Goal: Task Accomplishment & Management: Manage account settings

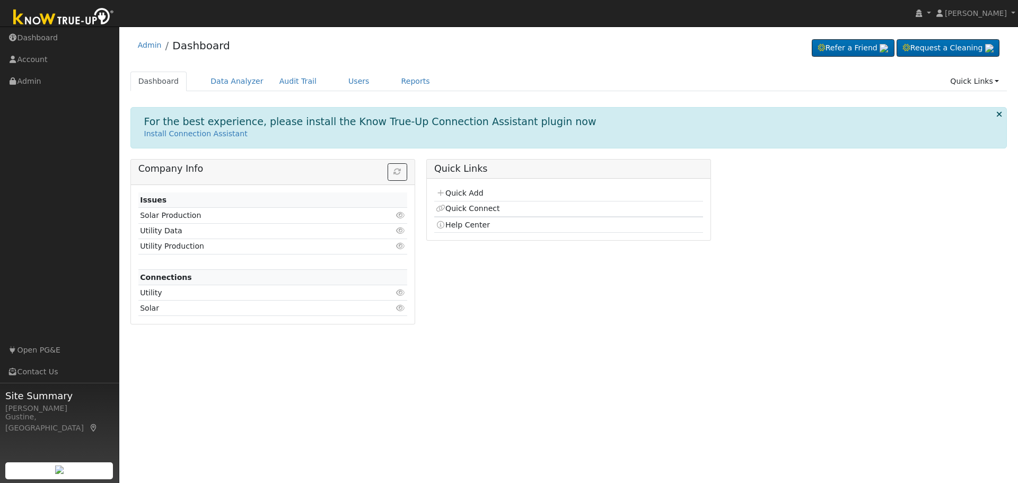
click at [360, 86] on ul "Dashboard Data Analyzer Audit Trail Users Reports Quick Links Quick Add Quick C…" at bounding box center [568, 82] width 877 height 20
click at [345, 86] on link "Users" at bounding box center [358, 82] width 37 height 20
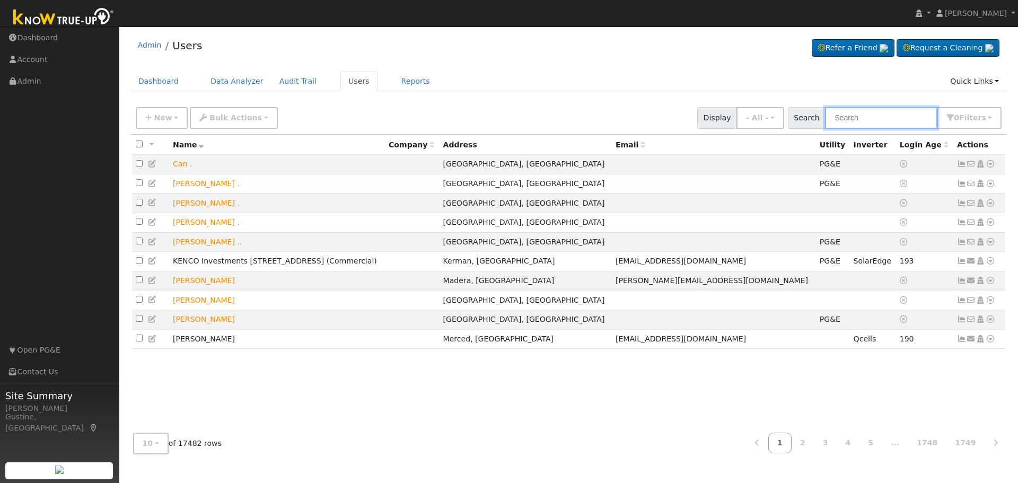
click at [872, 124] on input "text" at bounding box center [881, 118] width 112 height 22
click at [871, 123] on input "text" at bounding box center [881, 118] width 112 height 22
click at [0, 0] on div "New Add User Quick Add Quick Connect Quick Convert Lead Bulk Actions Send Email…" at bounding box center [0, 0] width 0 height 0
click at [861, 126] on input "text" at bounding box center [881, 118] width 112 height 22
paste input "[PERSON_NAME]"
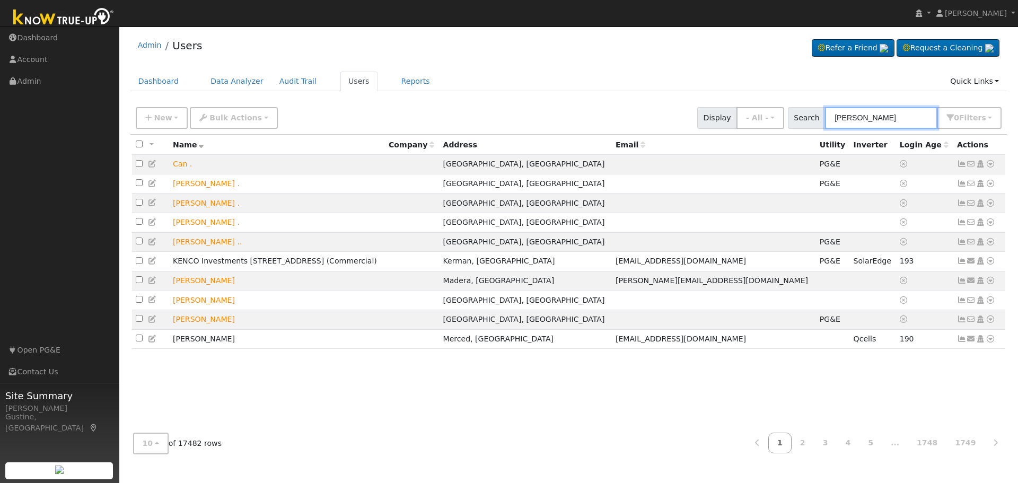
drag, startPoint x: 876, startPoint y: 122, endPoint x: 1017, endPoint y: 83, distance: 146.8
click at [1017, 104] on div "User Profile First name Last name Email Email Notifications No Emails No Emails…" at bounding box center [568, 255] width 898 height 456
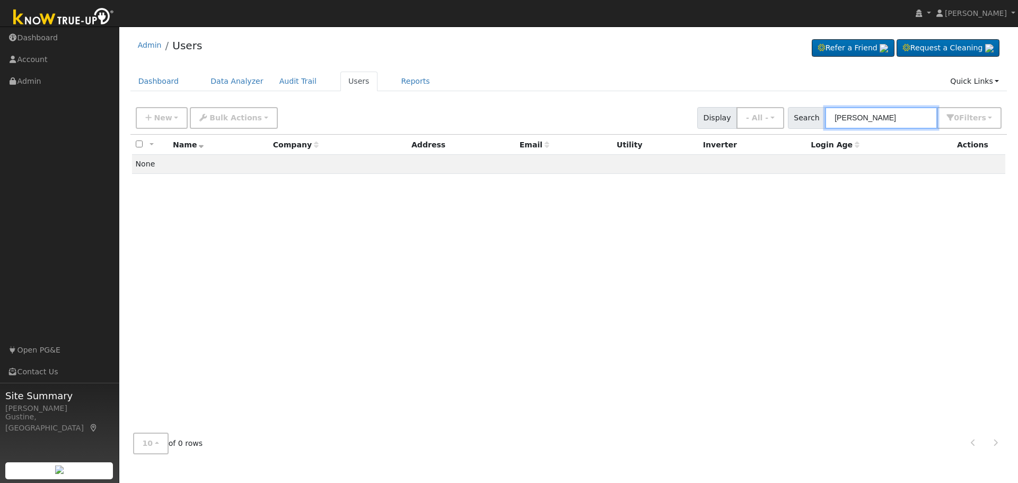
type input "[PERSON_NAME]"
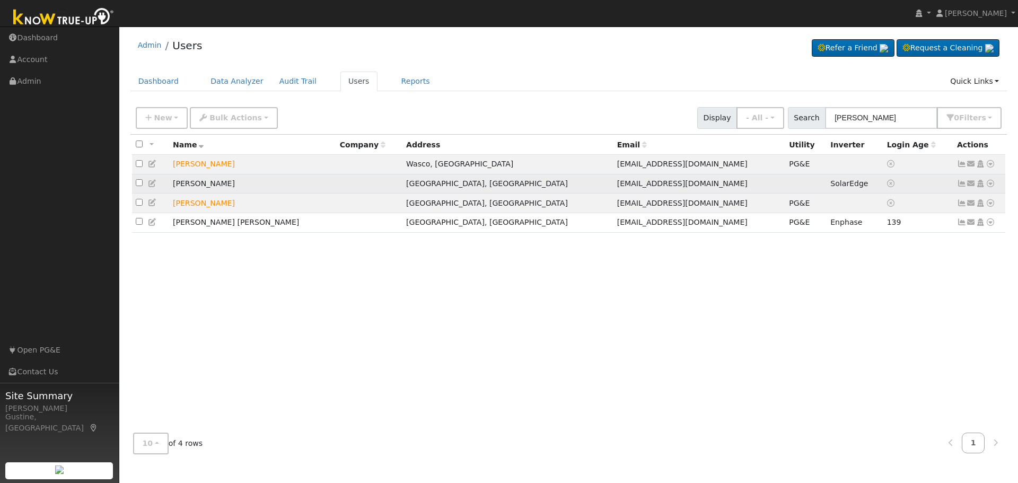
click at [958, 181] on link at bounding box center [962, 183] width 10 height 8
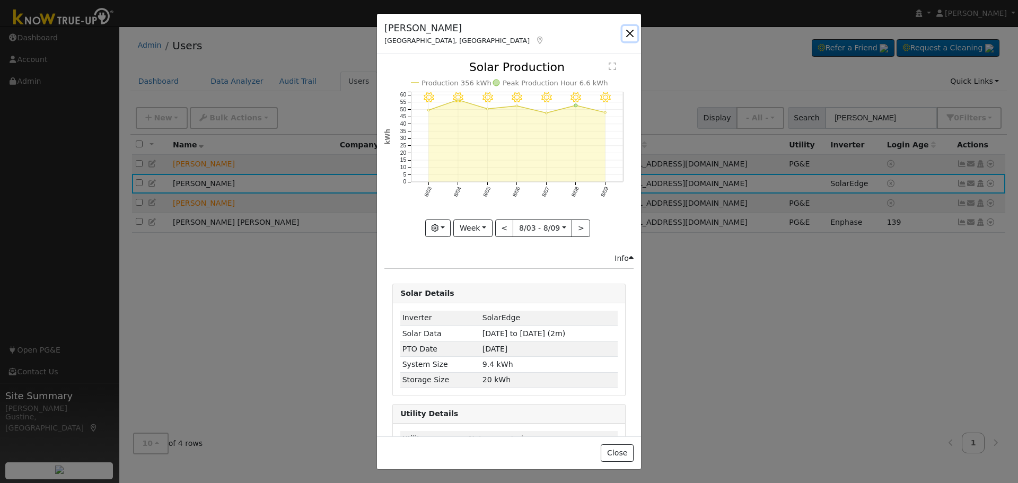
click at [635, 31] on button "button" at bounding box center [629, 33] width 15 height 15
